Goal: Task Accomplishment & Management: Complete application form

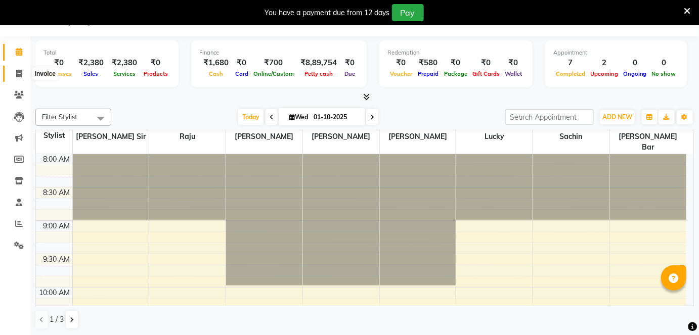
scroll to position [690, 0]
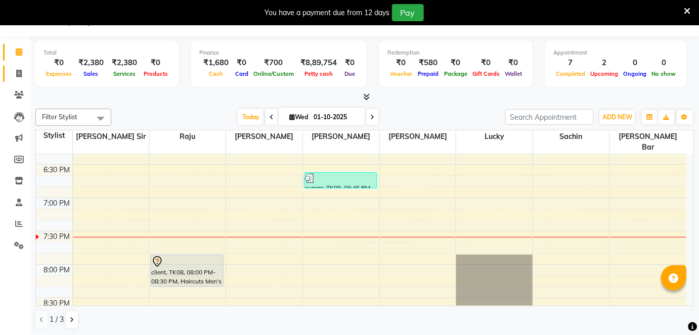
click at [23, 66] on link "Invoice" at bounding box center [15, 74] width 24 height 17
select select "4468"
select select "service"
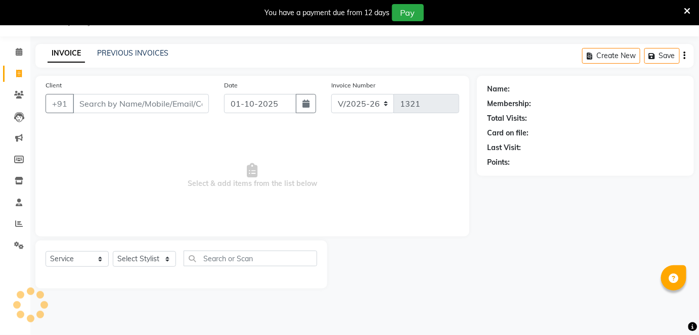
scroll to position [25, 0]
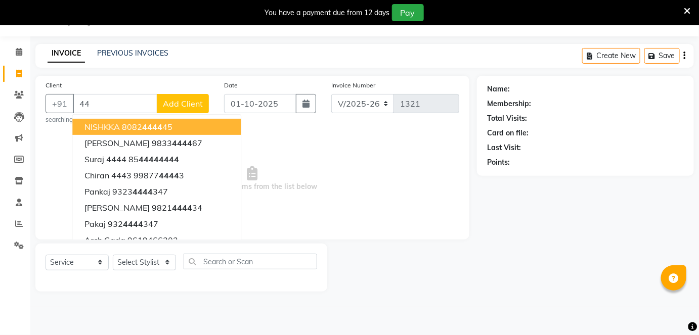
type input "4"
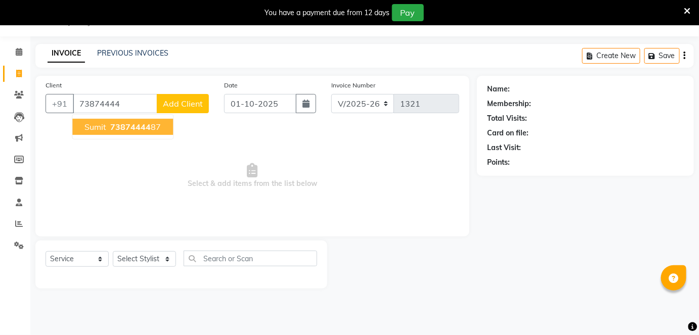
click at [134, 126] on span "73874444" at bounding box center [130, 127] width 40 height 10
type input "7387444487"
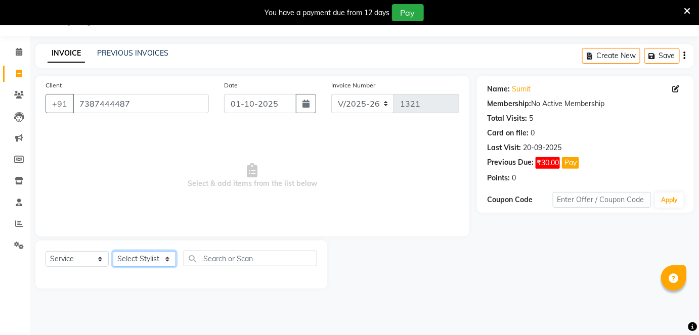
click at [133, 254] on select "Select Stylist [PERSON_NAME] [PERSON_NAME] [PERSON_NAME] [PERSON_NAME] poonam […" at bounding box center [144, 259] width 63 height 16
select select "27612"
click at [113, 251] on select "Select Stylist [PERSON_NAME] [PERSON_NAME] [PERSON_NAME] [PERSON_NAME] poonam […" at bounding box center [144, 259] width 63 height 16
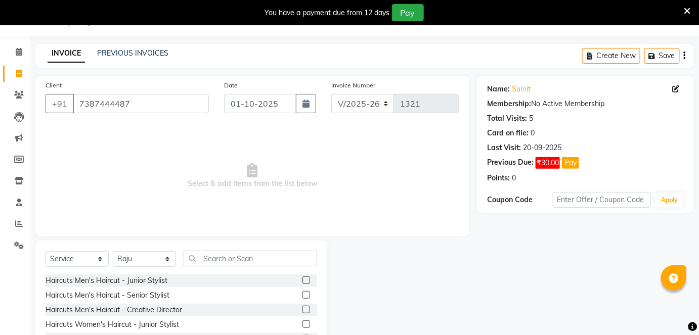
click at [302, 296] on label at bounding box center [306, 295] width 8 height 8
click at [302, 296] on input "checkbox" at bounding box center [305, 295] width 7 height 7
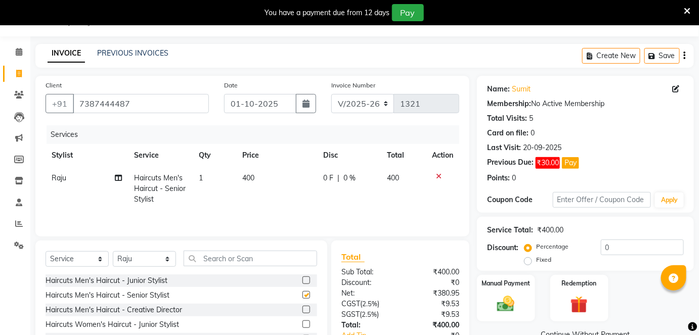
checkbox input "false"
click at [205, 257] on input "text" at bounding box center [250, 259] width 133 height 16
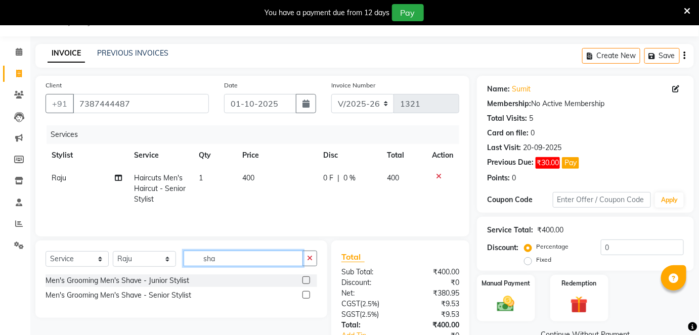
type input "sha"
click at [307, 293] on label at bounding box center [306, 295] width 8 height 8
click at [307, 293] on input "checkbox" at bounding box center [305, 295] width 7 height 7
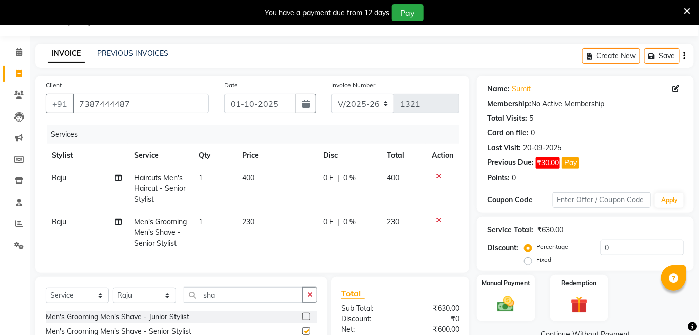
checkbox input "false"
click at [308, 298] on icon "button" at bounding box center [310, 294] width 6 height 7
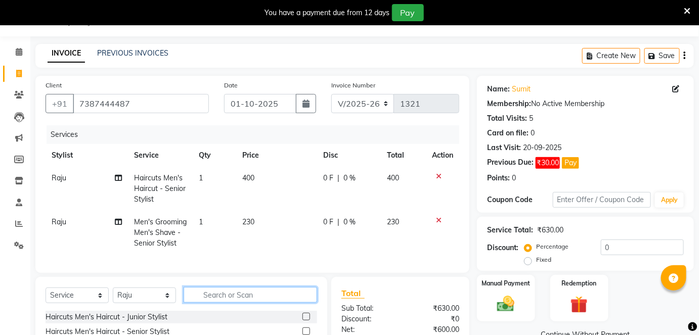
scroll to position [106, 0]
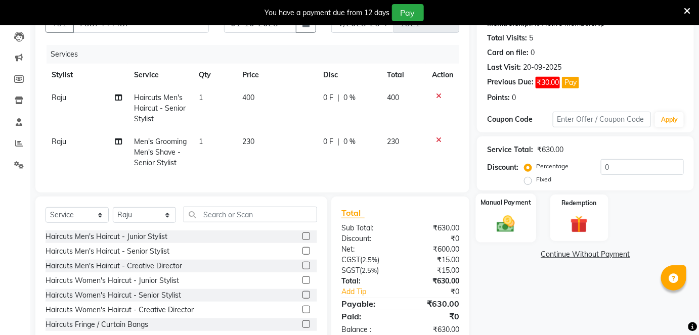
click at [500, 219] on img at bounding box center [505, 223] width 29 height 21
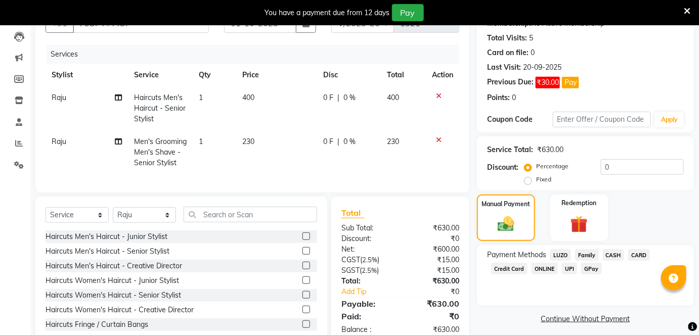
click at [615, 252] on span "CASH" at bounding box center [614, 255] width 22 height 12
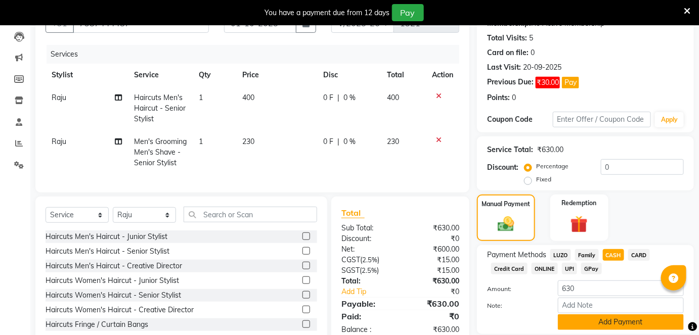
click at [616, 322] on button "Add Payment" at bounding box center [621, 322] width 126 height 16
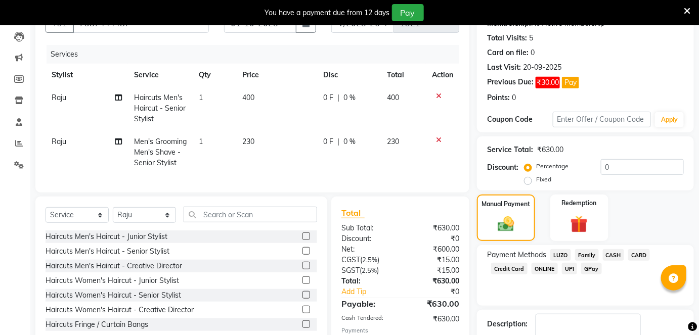
scroll to position [173, 0]
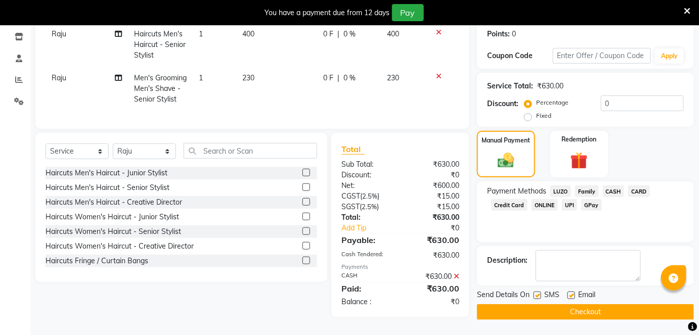
click at [595, 306] on button "Checkout" at bounding box center [585, 312] width 217 height 16
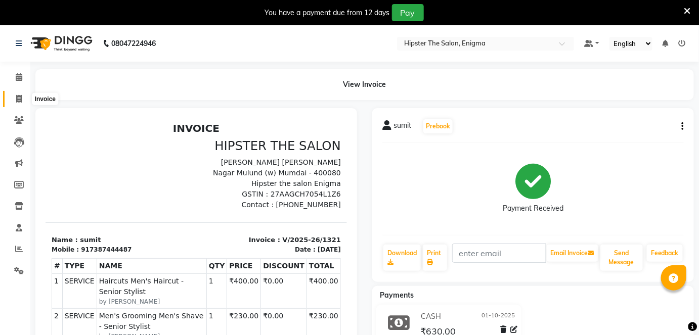
click at [16, 96] on icon at bounding box center [19, 99] width 6 height 8
select select "4468"
select select "service"
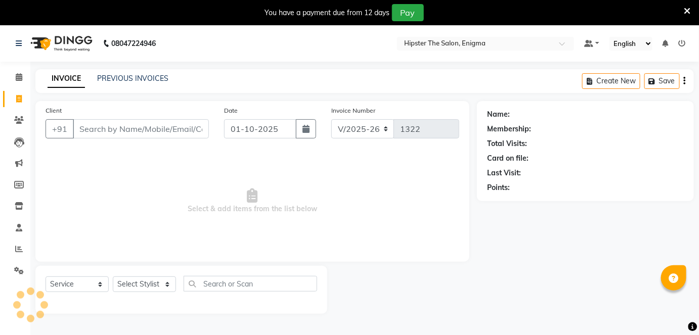
scroll to position [25, 0]
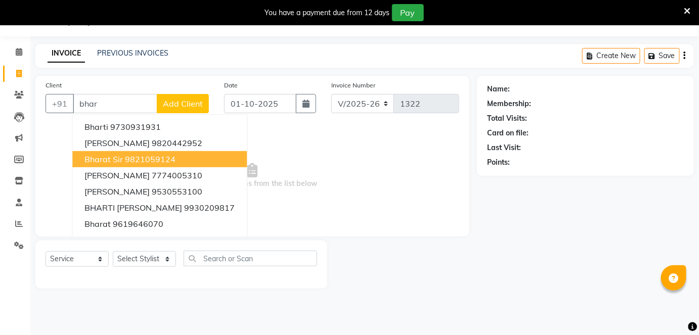
click at [162, 160] on ngb-highlight "9821059124" at bounding box center [150, 159] width 51 height 10
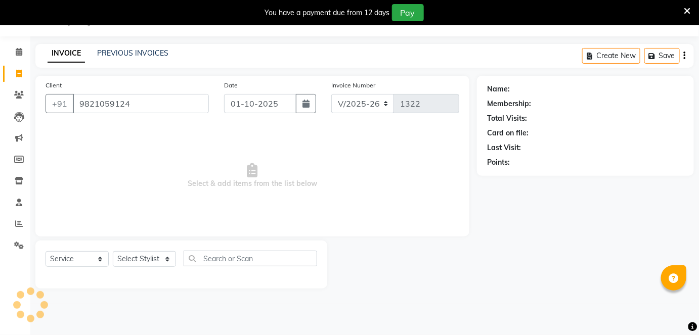
type input "9821059124"
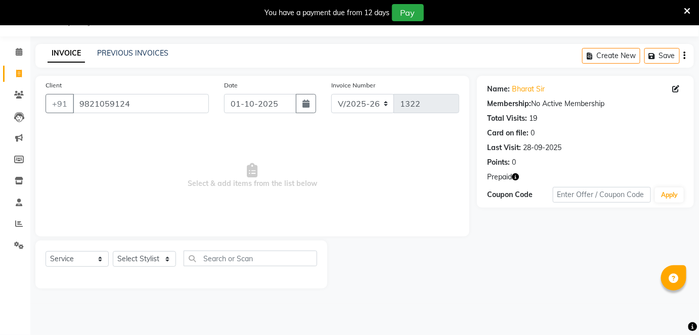
click at [515, 177] on icon "button" at bounding box center [515, 176] width 7 height 7
click at [136, 260] on select "Select Stylist [PERSON_NAME] [PERSON_NAME] [PERSON_NAME] [PERSON_NAME] poonam […" at bounding box center [144, 259] width 63 height 16
select select "88877"
click at [113, 251] on select "Select Stylist [PERSON_NAME] [PERSON_NAME] [PERSON_NAME] [PERSON_NAME] poonam […" at bounding box center [144, 259] width 63 height 16
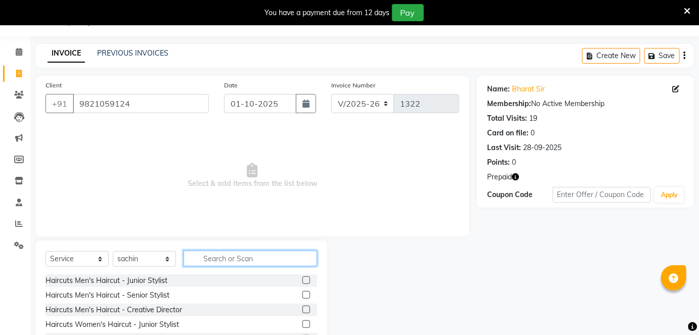
click at [214, 261] on input "text" at bounding box center [250, 259] width 133 height 16
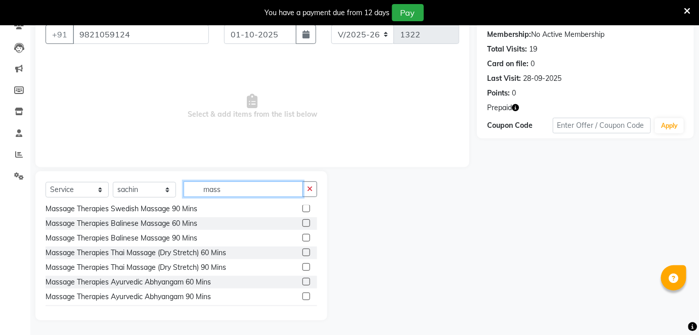
scroll to position [230, 0]
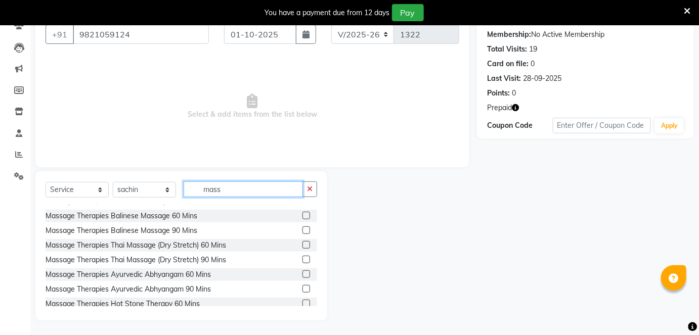
type input "mass"
click at [302, 274] on label at bounding box center [306, 275] width 8 height 8
click at [302, 274] on input "checkbox" at bounding box center [305, 275] width 7 height 7
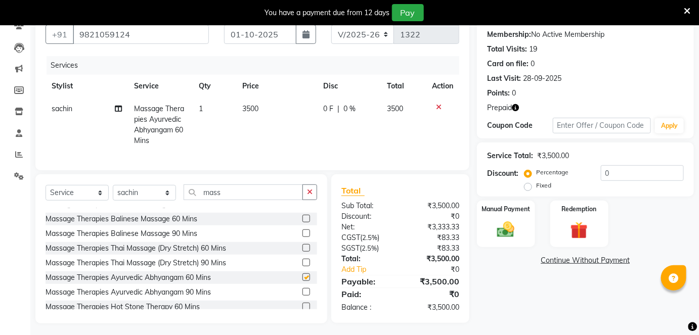
checkbox input "false"
click at [271, 112] on td "3500" at bounding box center [276, 125] width 81 height 55
select select "88877"
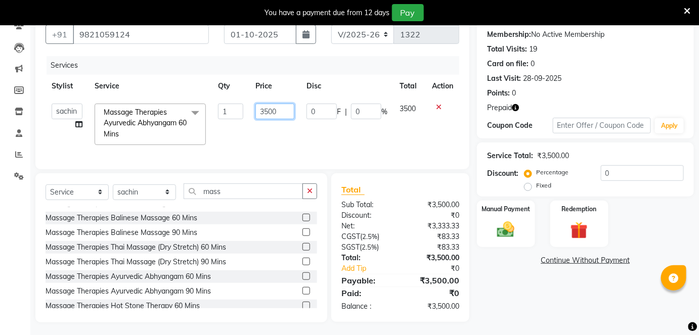
click at [286, 105] on input "3500" at bounding box center [274, 112] width 39 height 16
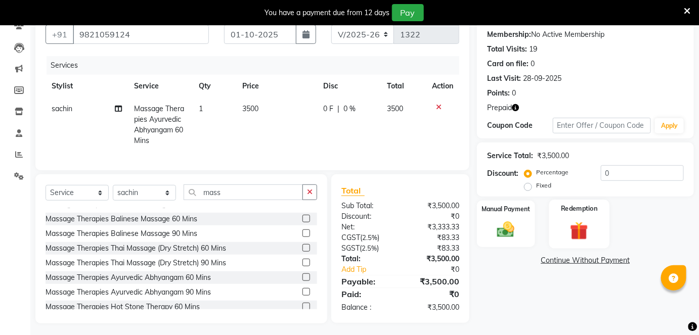
click at [571, 225] on img at bounding box center [578, 230] width 29 height 23
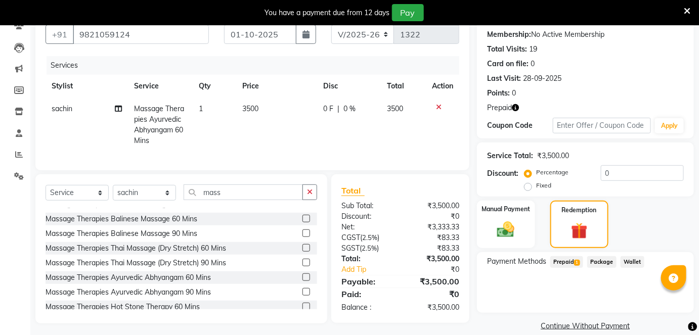
click at [577, 261] on span "1" at bounding box center [577, 263] width 6 height 6
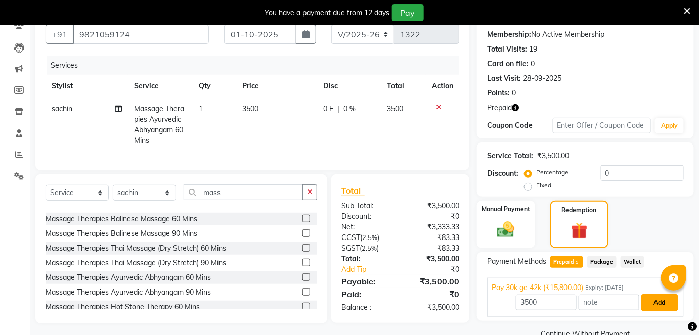
click at [664, 306] on button "Add" at bounding box center [659, 302] width 37 height 17
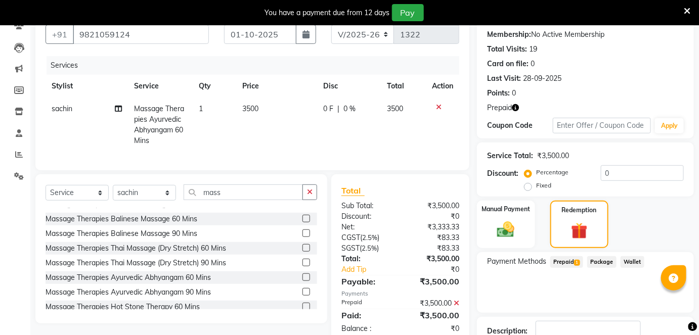
scroll to position [164, 0]
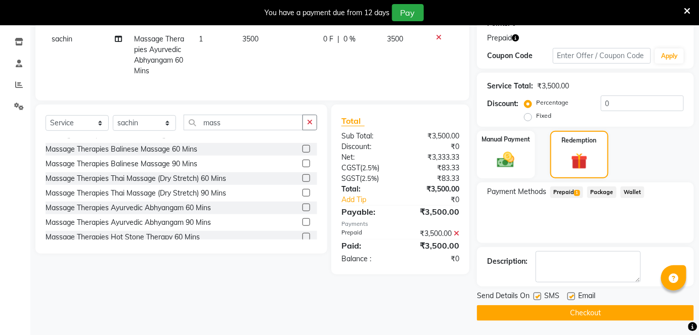
click at [577, 311] on button "Checkout" at bounding box center [585, 313] width 217 height 16
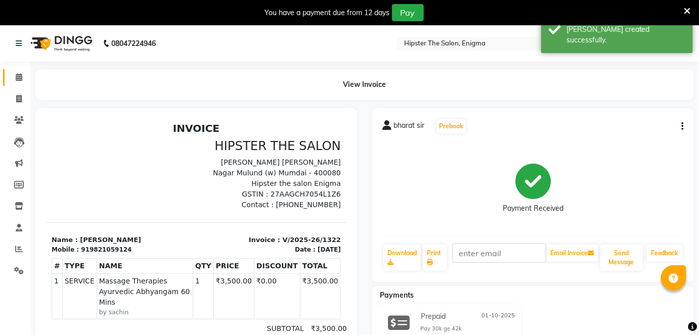
click at [18, 83] on link "Calendar" at bounding box center [15, 77] width 24 height 17
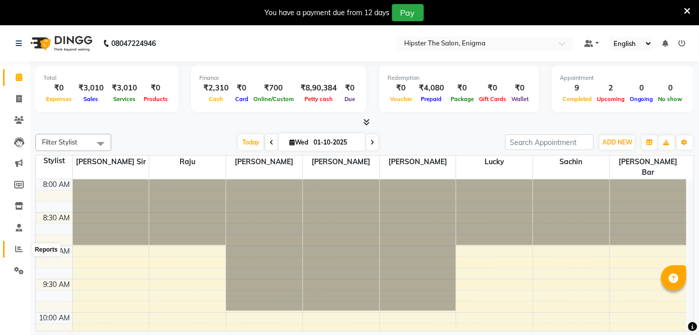
click at [25, 255] on span at bounding box center [19, 250] width 18 height 12
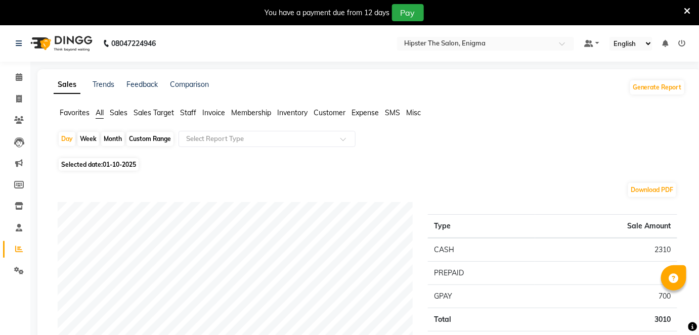
click at [186, 111] on span "Staff" at bounding box center [188, 112] width 16 height 9
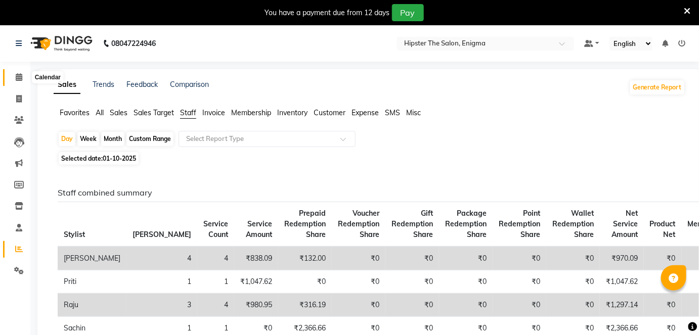
click at [16, 74] on icon at bounding box center [19, 77] width 7 height 8
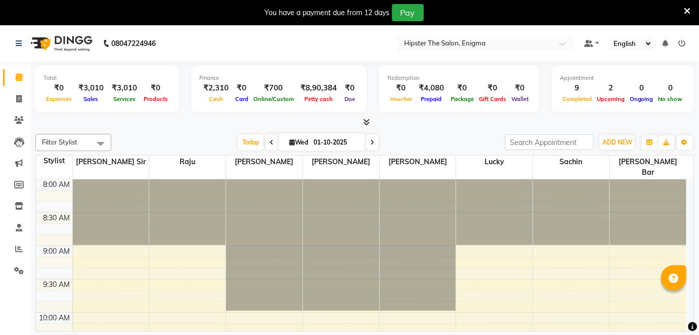
click at [677, 40] on ul "Default Panel My Panel English ENGLISH Español العربية मराठी हिंदी ગુજરાતી தமிழ…" at bounding box center [635, 44] width 112 height 14
click at [684, 46] on icon at bounding box center [682, 43] width 7 height 7
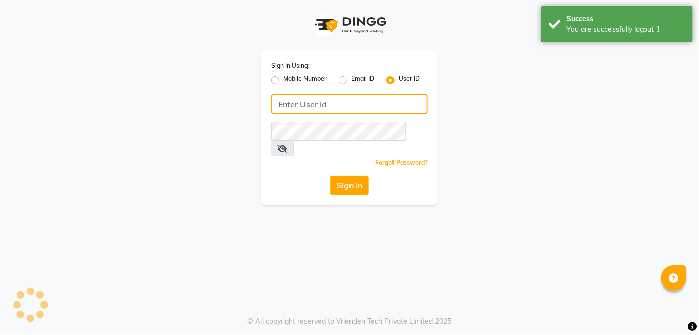
type input "9137134181"
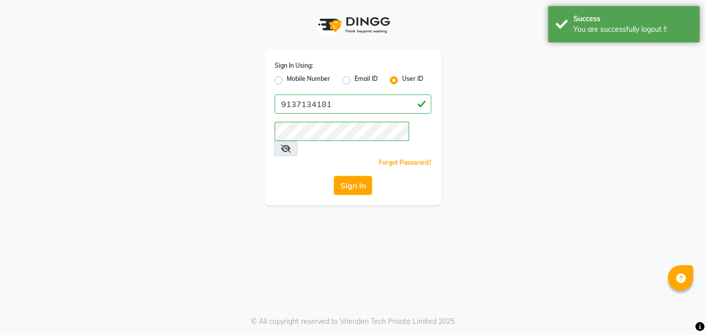
click at [287, 77] on label "Mobile Number" at bounding box center [308, 80] width 43 height 12
click at [287, 77] on input "Mobile Number" at bounding box center [290, 77] width 7 height 7
radio input "true"
radio input "false"
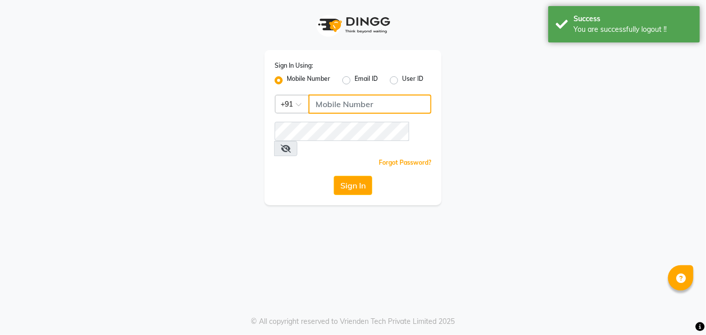
click at [338, 101] on input "Username" at bounding box center [369, 104] width 123 height 19
type input "9867141431"
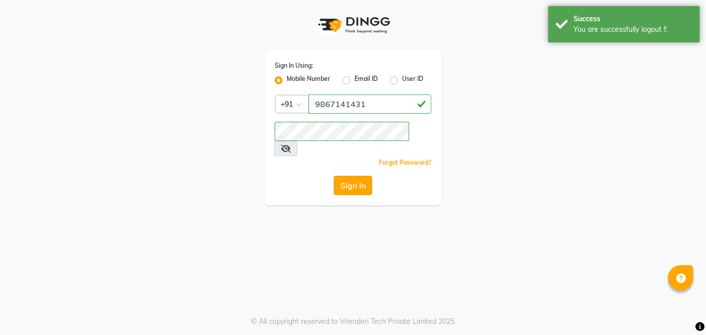
click at [347, 177] on button "Sign In" at bounding box center [353, 185] width 38 height 19
